Goal: Task Accomplishment & Management: Complete application form

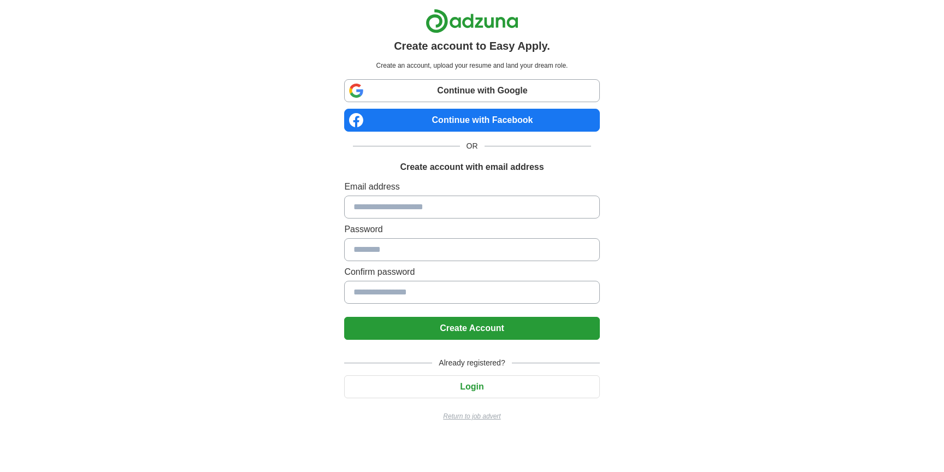
click at [453, 96] on link "Continue with Google" at bounding box center [471, 90] width 255 height 23
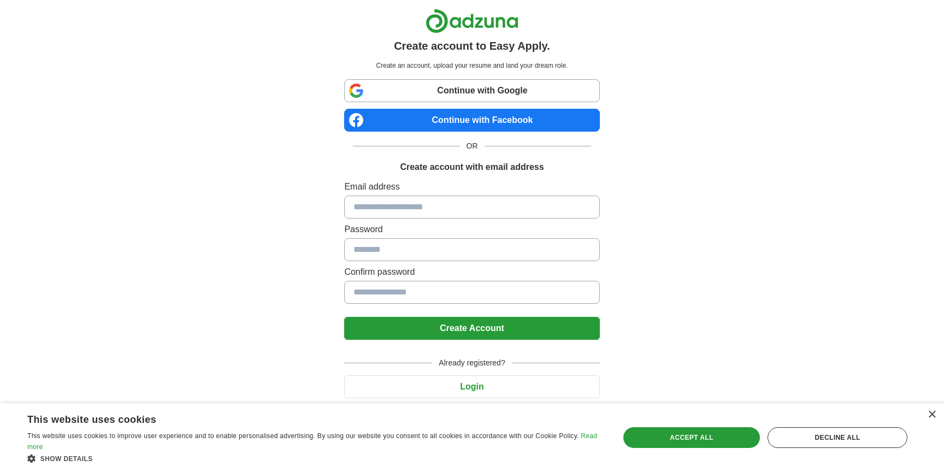
click at [446, 92] on link "Continue with Google" at bounding box center [471, 90] width 255 height 23
click at [684, 438] on div "Accept all" at bounding box center [691, 437] width 137 height 21
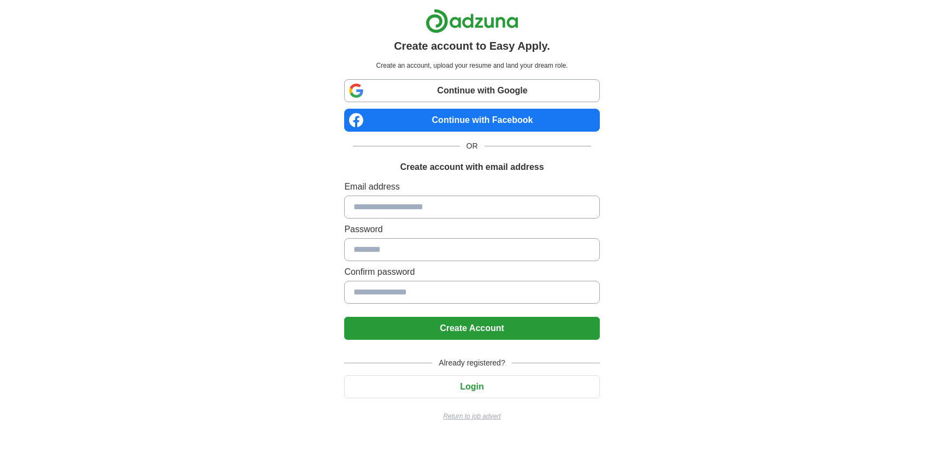
click at [486, 91] on link "Continue with Google" at bounding box center [471, 90] width 255 height 23
click at [420, 97] on link "Continue with Google" at bounding box center [471, 90] width 255 height 23
